Goal: Check status: Check status

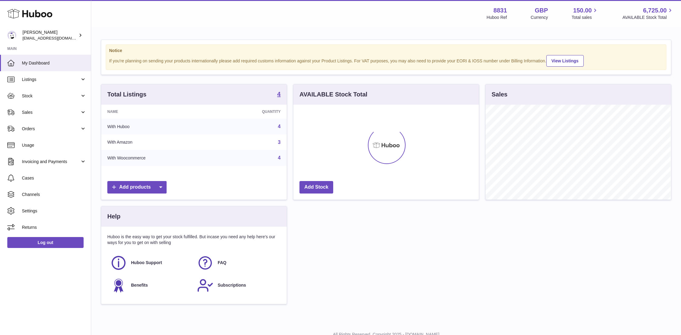
scroll to position [95, 185]
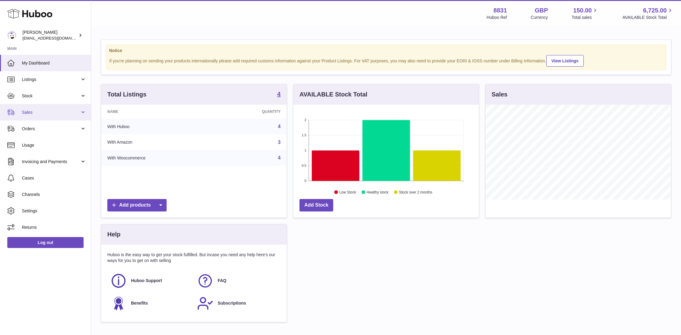
click at [42, 114] on span "Sales" at bounding box center [51, 112] width 58 height 6
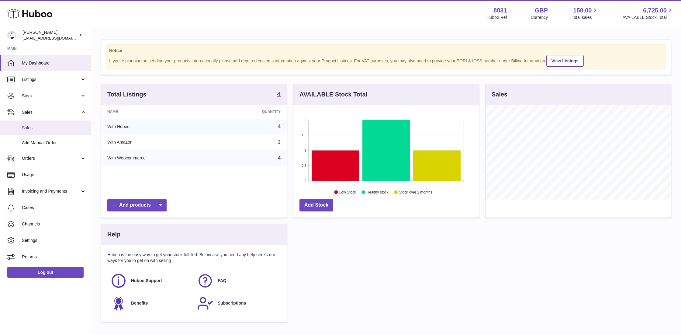
click at [35, 131] on link "Sales" at bounding box center [45, 127] width 91 height 15
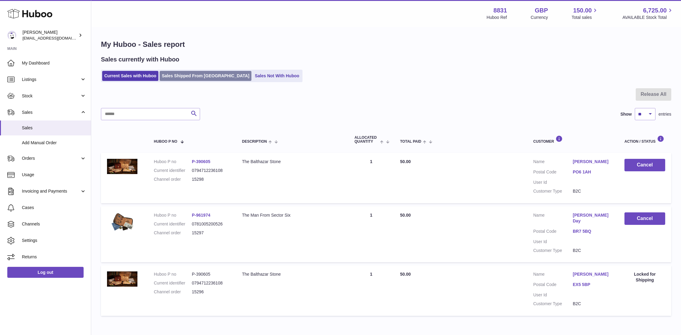
click at [206, 76] on link "Sales Shipped From [GEOGRAPHIC_DATA]" at bounding box center [206, 76] width 92 height 10
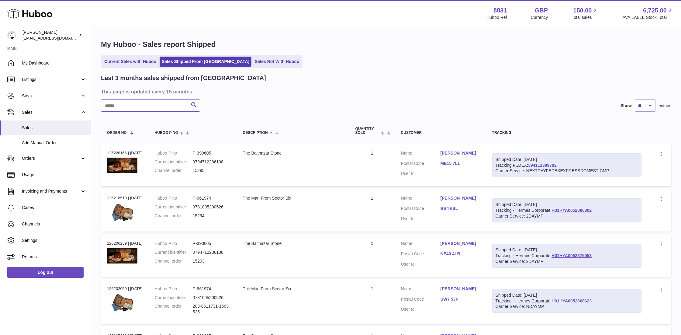
click at [179, 108] on input "text" at bounding box center [150, 105] width 99 height 12
type input "*****"
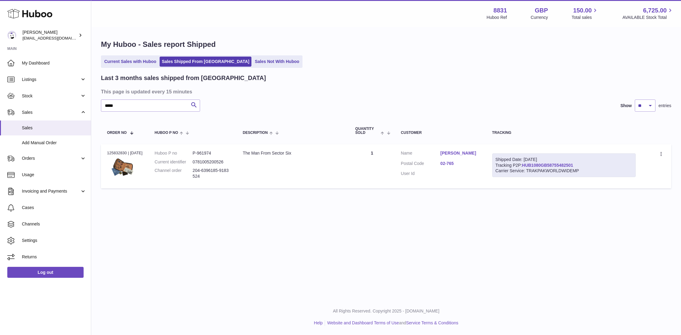
click at [554, 164] on link "HUB1080GB58755482501" at bounding box center [547, 165] width 51 height 5
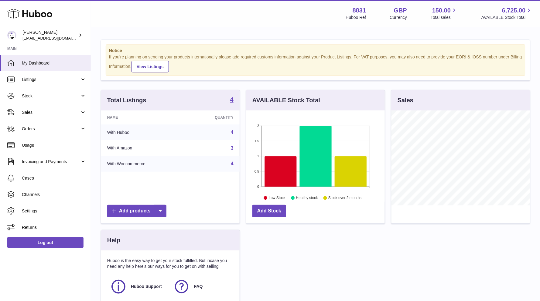
scroll to position [95, 138]
click at [34, 112] on span "Sales" at bounding box center [51, 112] width 58 height 6
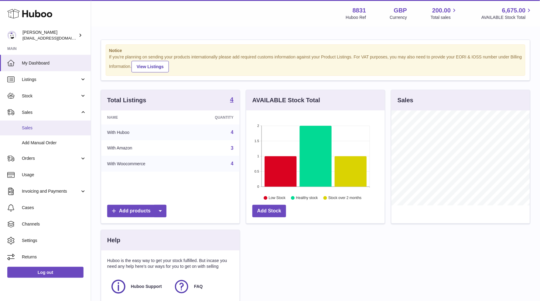
click at [35, 127] on span "Sales" at bounding box center [54, 128] width 64 height 6
